Goal: Task Accomplishment & Management: Manage account settings

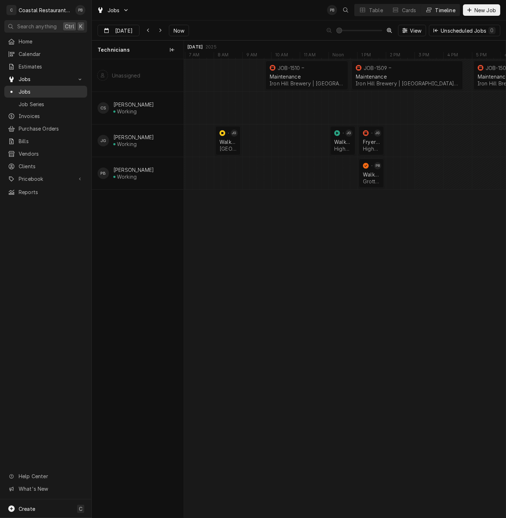
scroll to position [0, 4248]
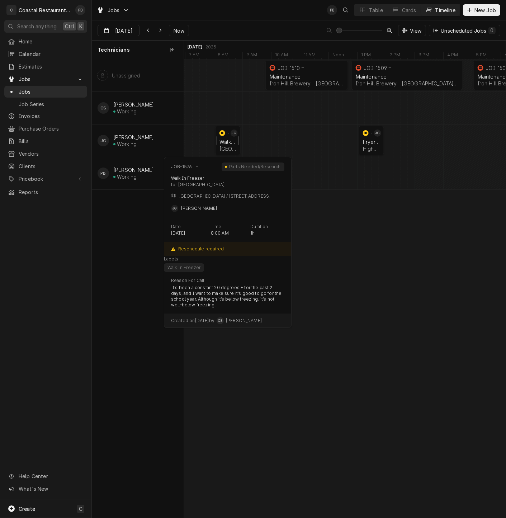
click at [225, 142] on div "Walk In Freezer" at bounding box center [228, 142] width 17 height 6
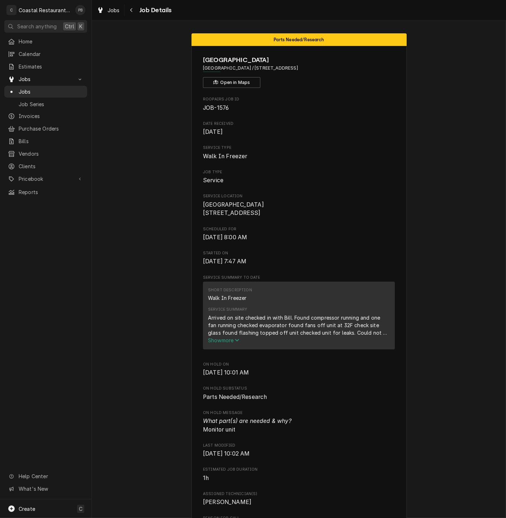
click at [229, 343] on span "Show more" at bounding box center [224, 340] width 32 height 6
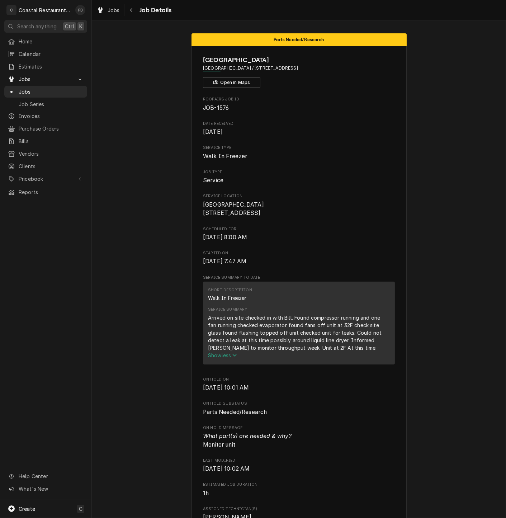
click at [217, 359] on span "Show less" at bounding box center [222, 355] width 29 height 6
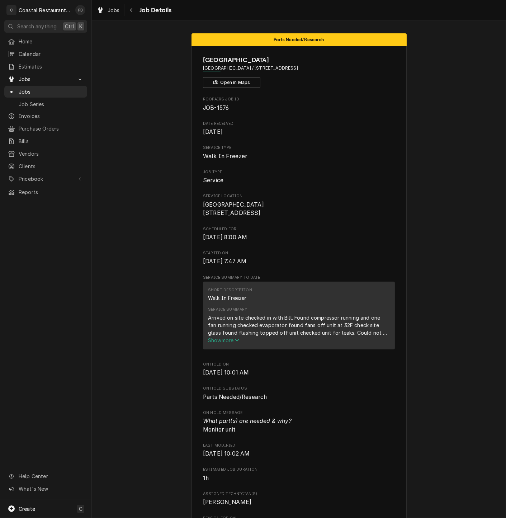
click at [234, 343] on span "Show more" at bounding box center [224, 340] width 32 height 6
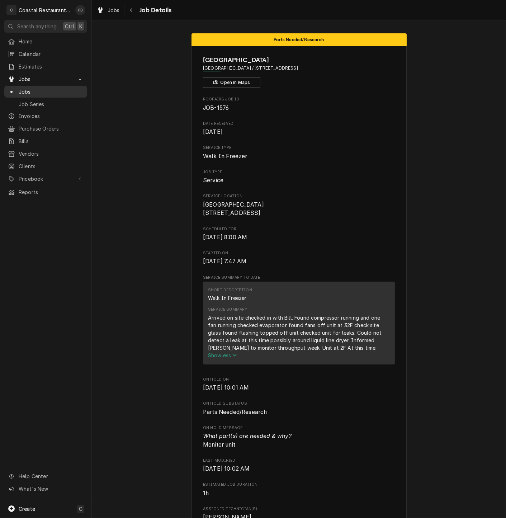
click at [25, 88] on span "Jobs" at bounding box center [51, 92] width 65 height 8
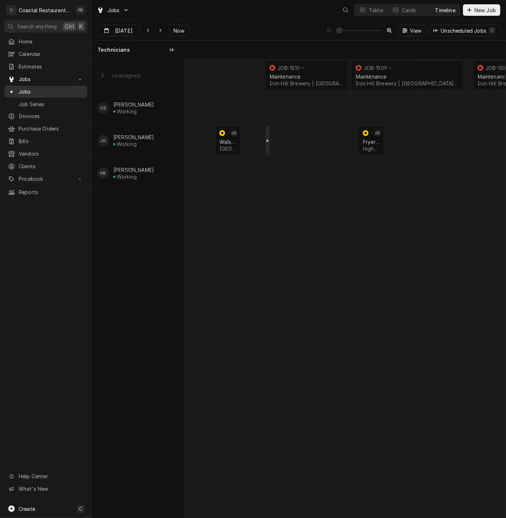
scroll to position [0, 6387]
click at [368, 146] on div "Highwater Managment | Ocean City, 21842" at bounding box center [371, 149] width 17 height 6
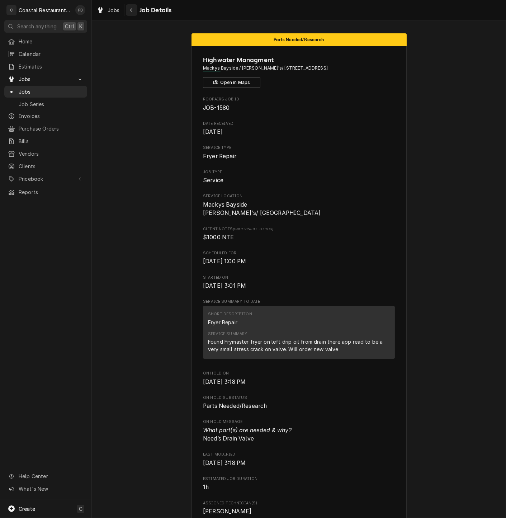
click at [134, 10] on div "Navigate back" at bounding box center [131, 9] width 7 height 7
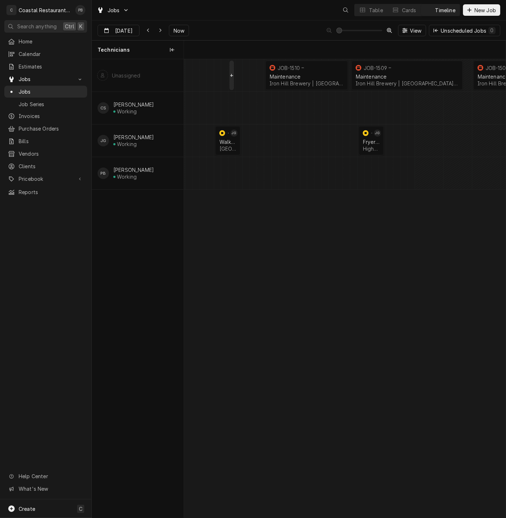
scroll to position [0, 6387]
click at [161, 30] on icon "Dynamic Content Wrapper" at bounding box center [160, 30] width 3 height 5
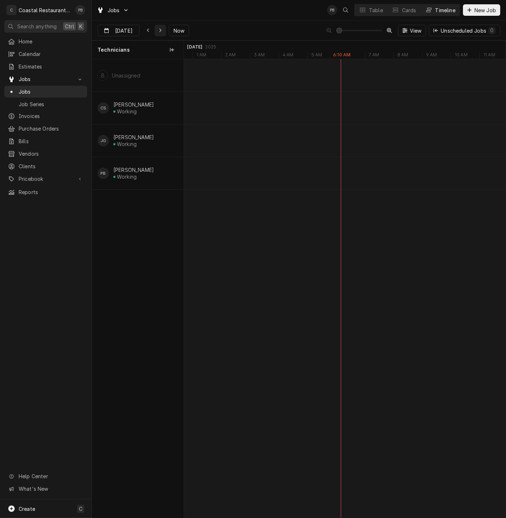
type input "[DATE]"
